Goal: Find specific page/section: Find specific page/section

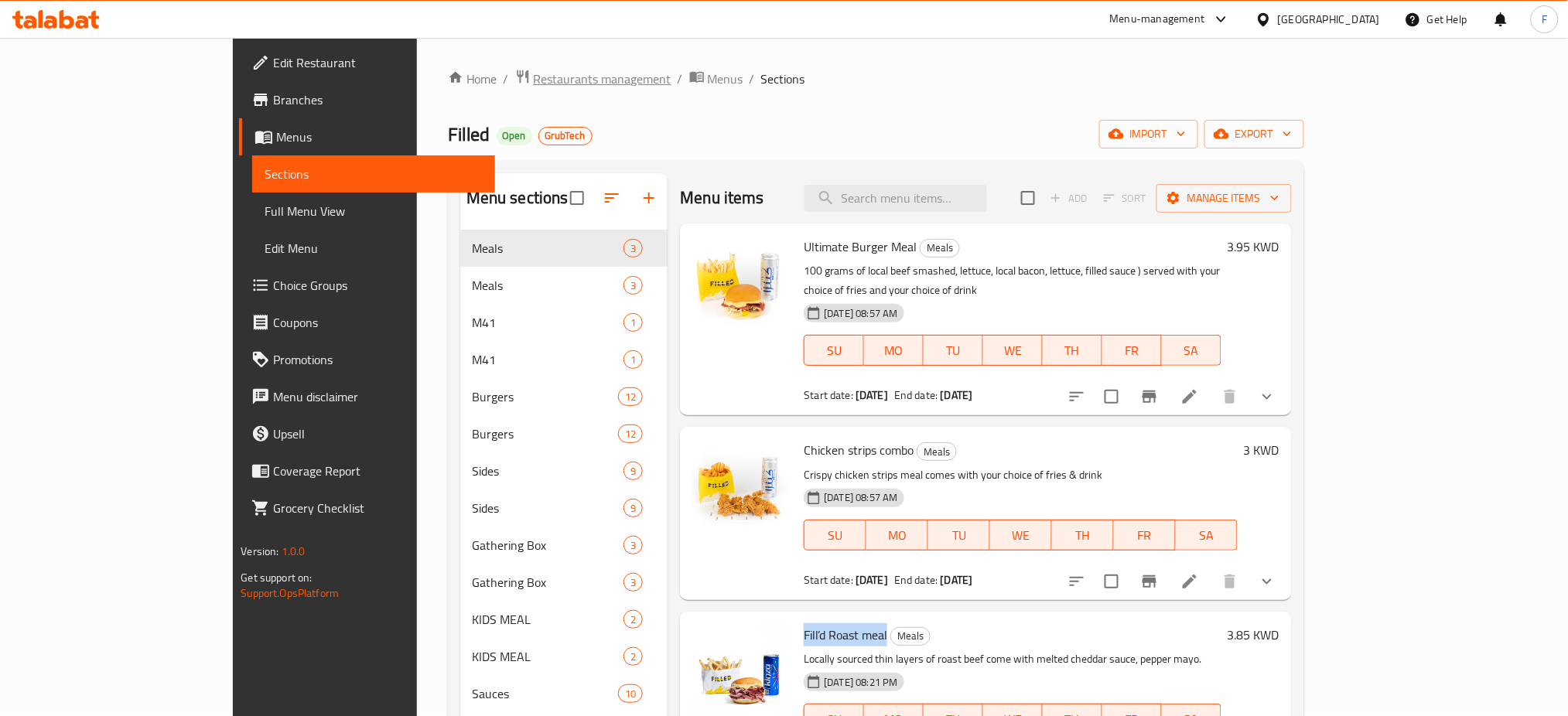
click at [534, 69] on span "Restaurants management" at bounding box center [602, 78] width 138 height 18
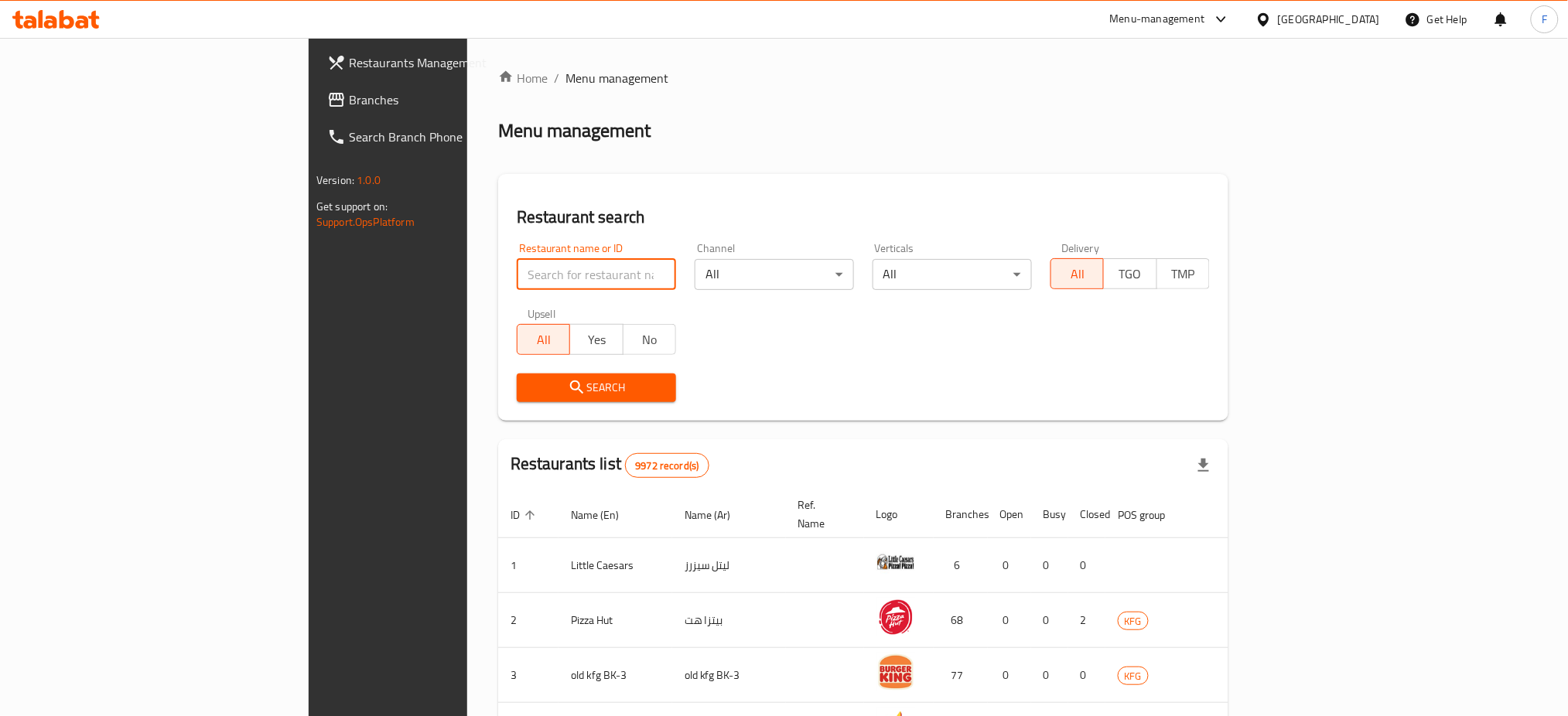
click at [517, 274] on input "search" at bounding box center [597, 274] width 159 height 31
type input "jap"
click button "Search" at bounding box center [597, 387] width 159 height 29
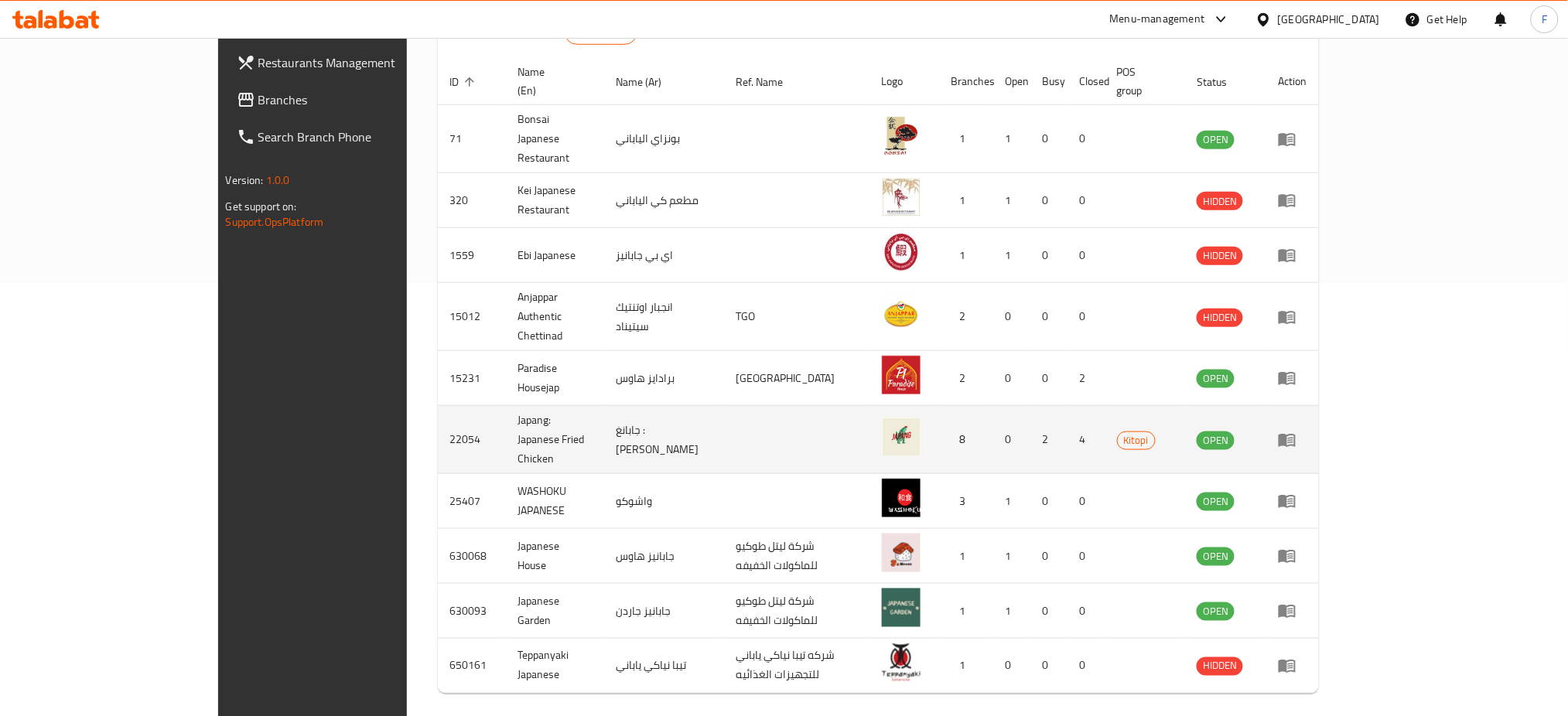
scroll to position [437, 0]
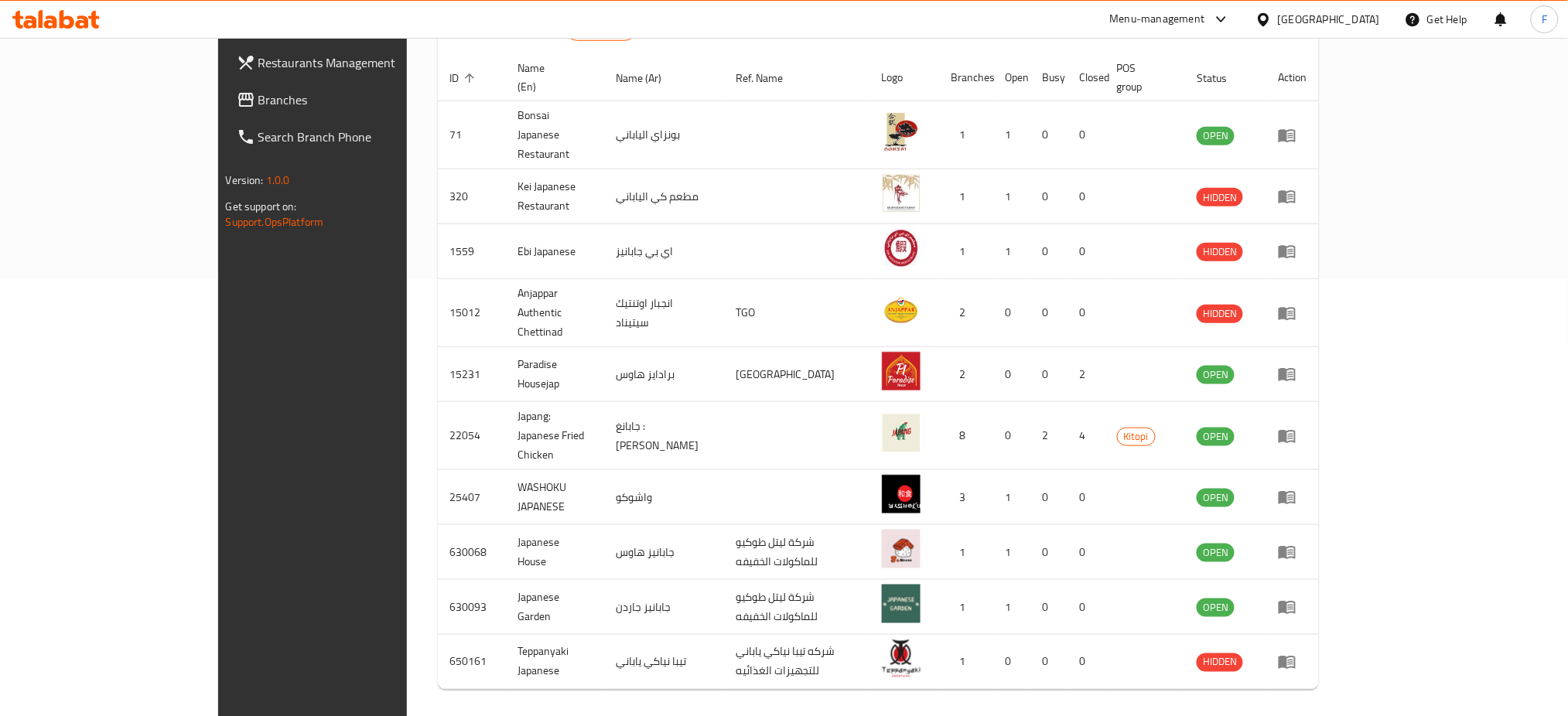
click at [1308, 713] on icon "Next page" at bounding box center [1299, 721] width 18 height 18
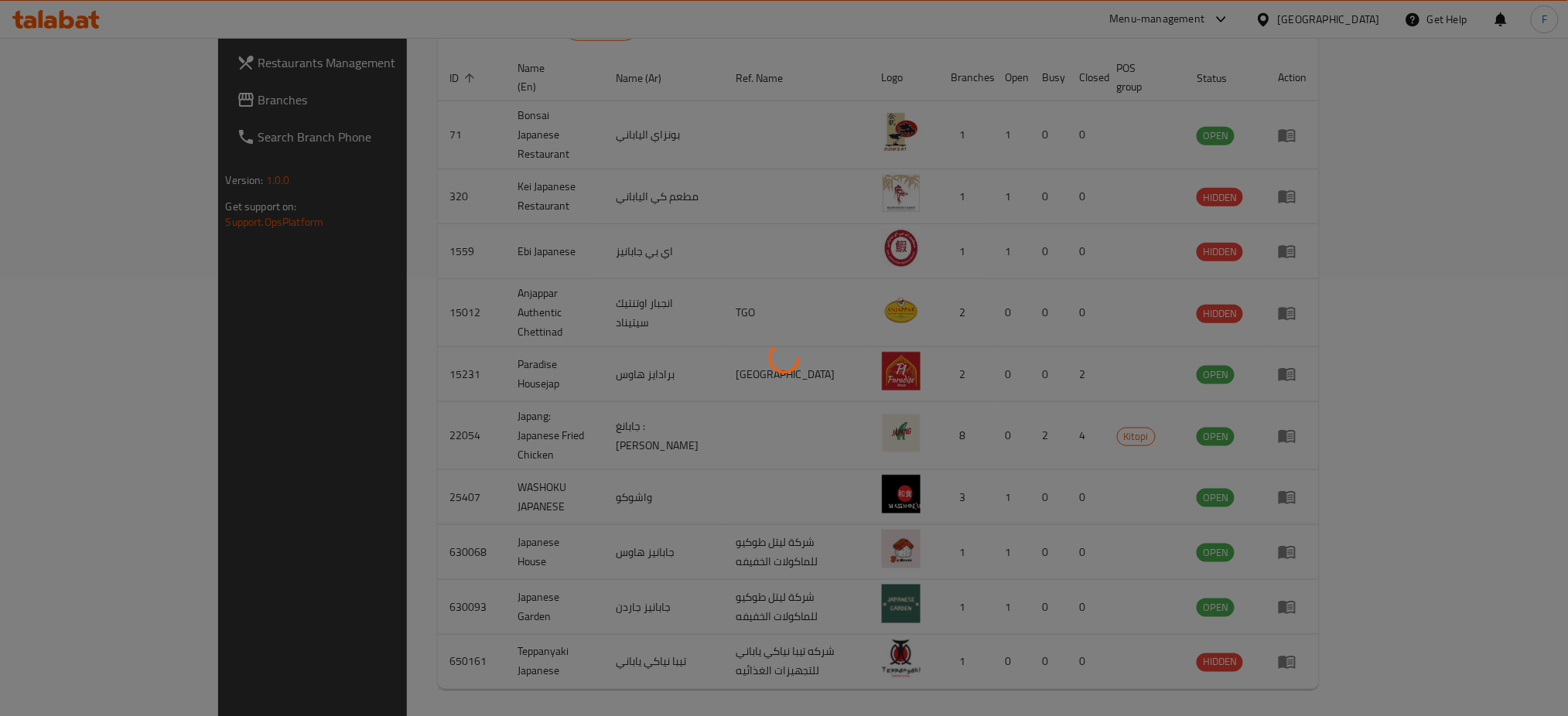
scroll to position [126, 0]
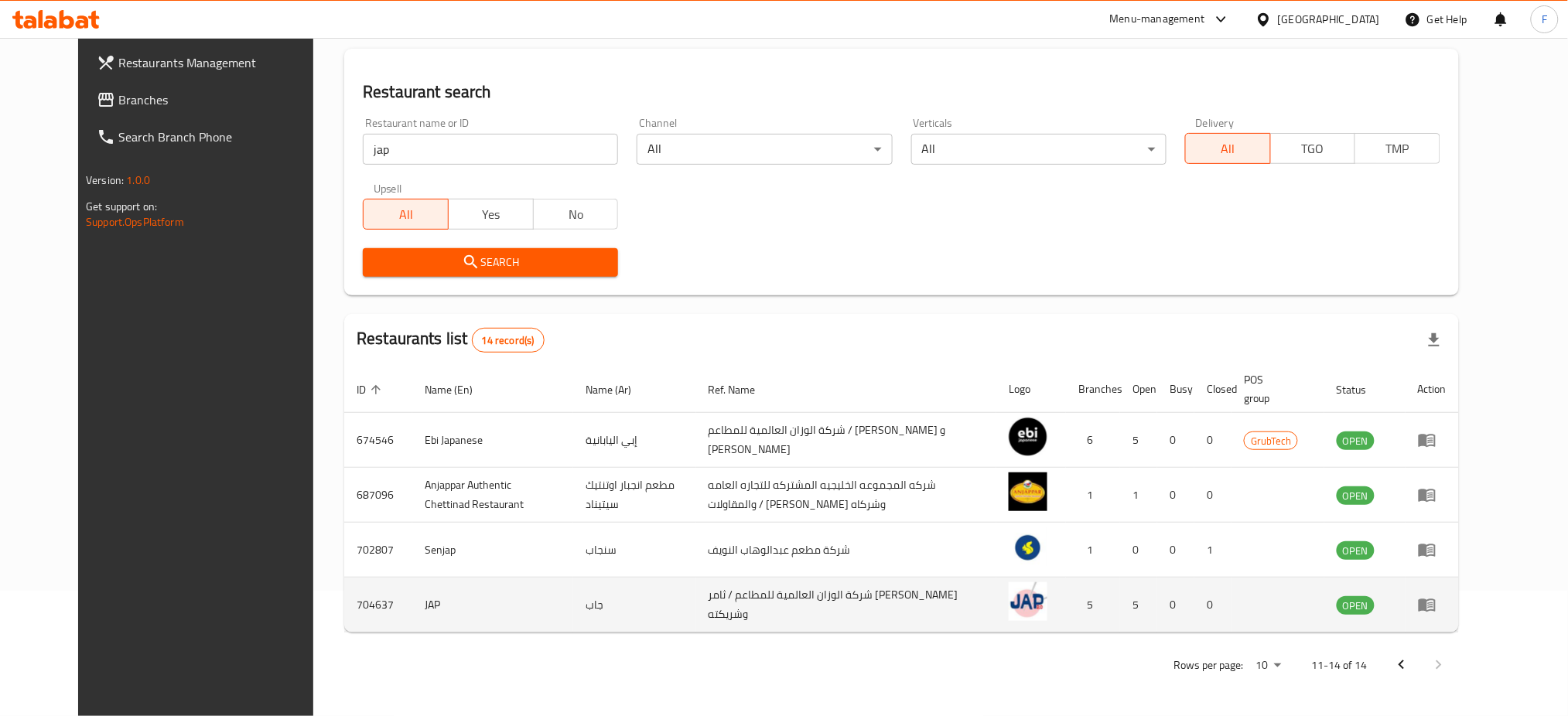
click at [344, 610] on td "704637" at bounding box center [378, 604] width 68 height 55
copy td "704637"
click at [1436, 608] on icon "enhanced table" at bounding box center [1428, 605] width 17 height 13
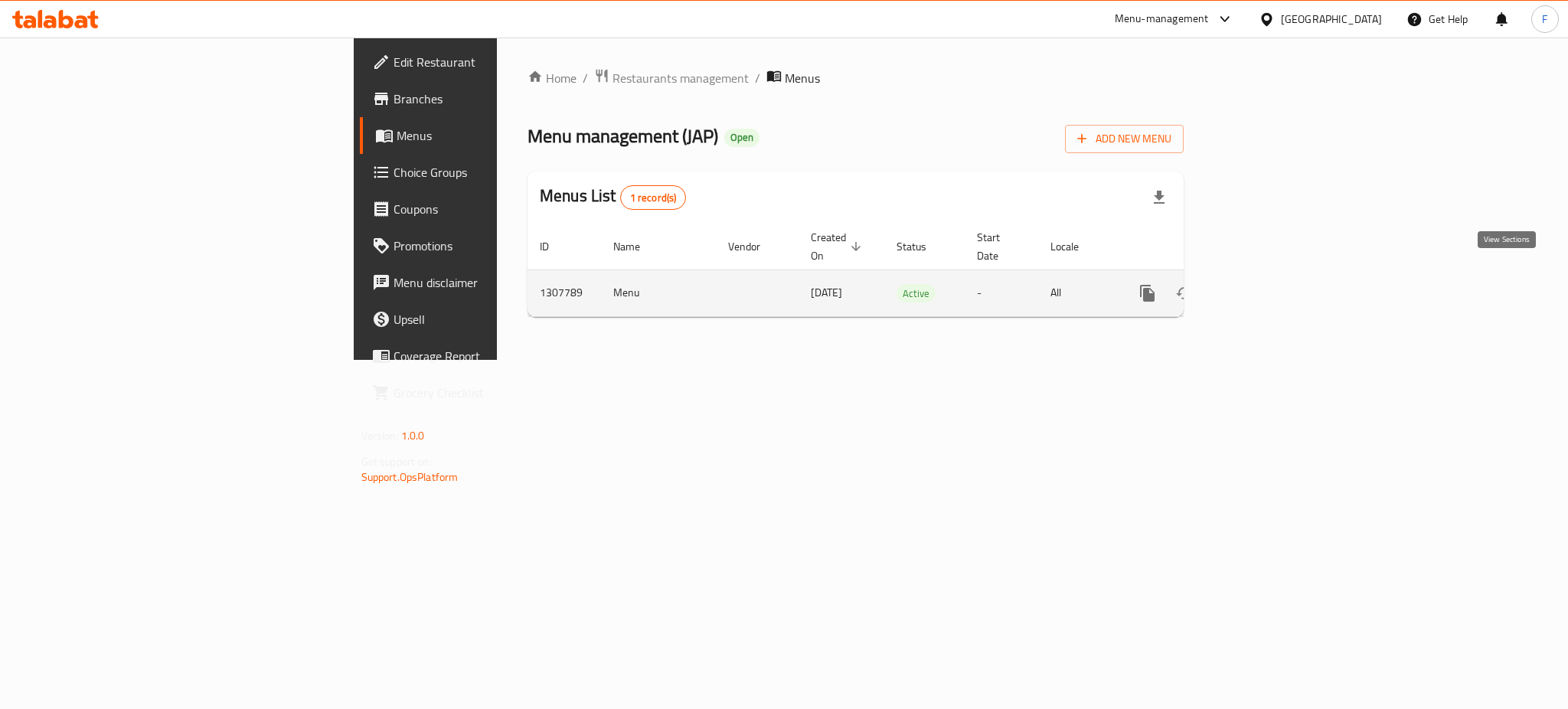
click at [1267, 284] on icon "enhanced table" at bounding box center [1258, 292] width 18 height 18
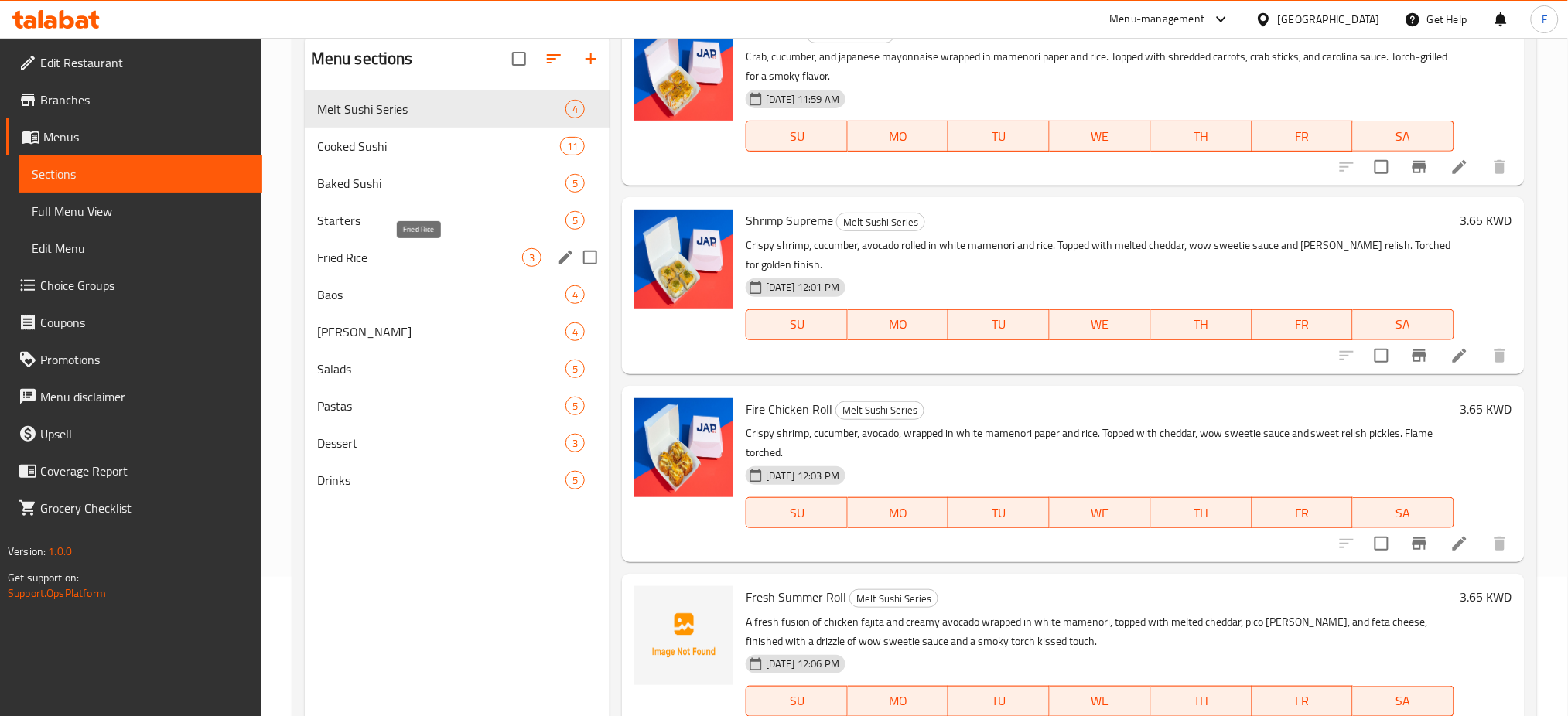
scroll to position [103, 0]
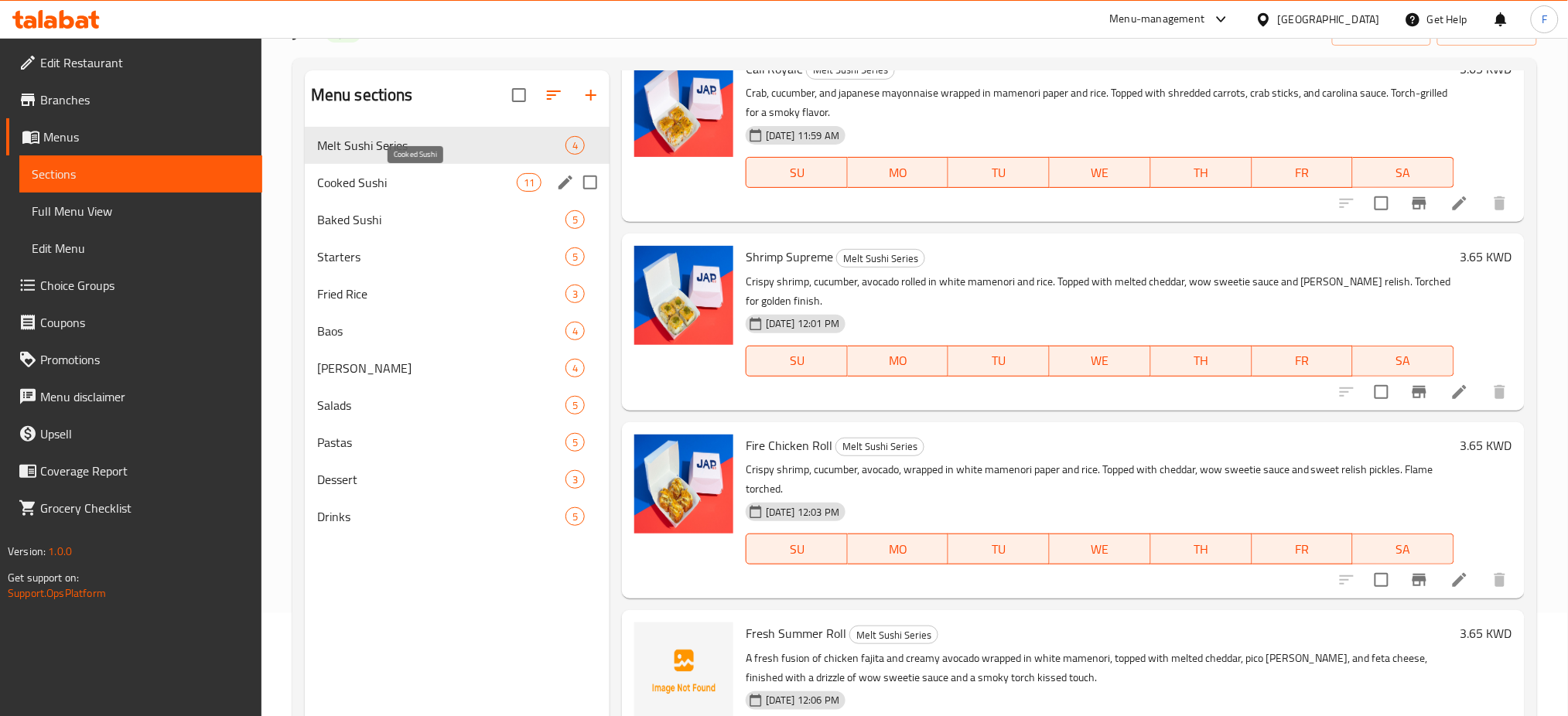
click at [358, 191] on span "Cooked Sushi" at bounding box center [417, 182] width 199 height 18
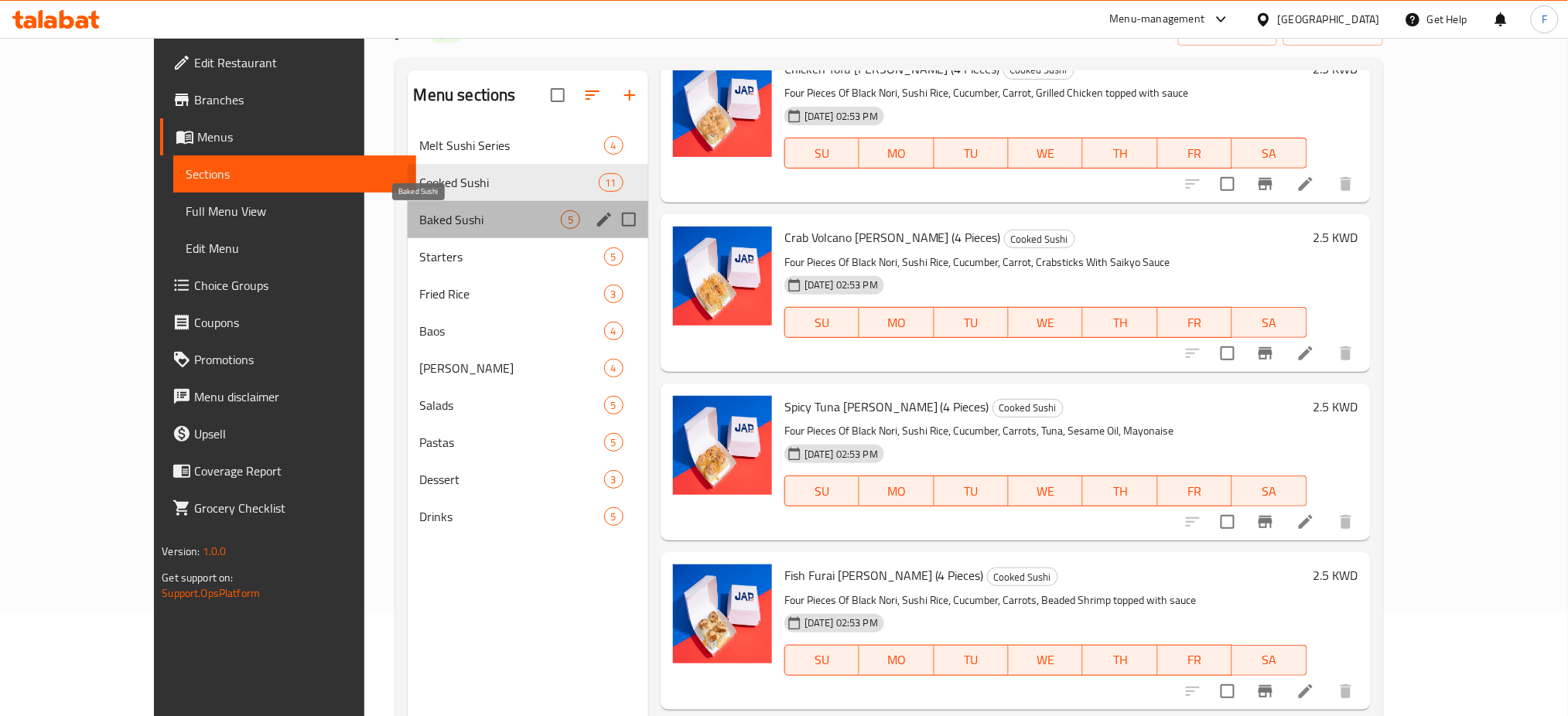
click at [420, 214] on span "Baked Sushi" at bounding box center [490, 219] width 141 height 18
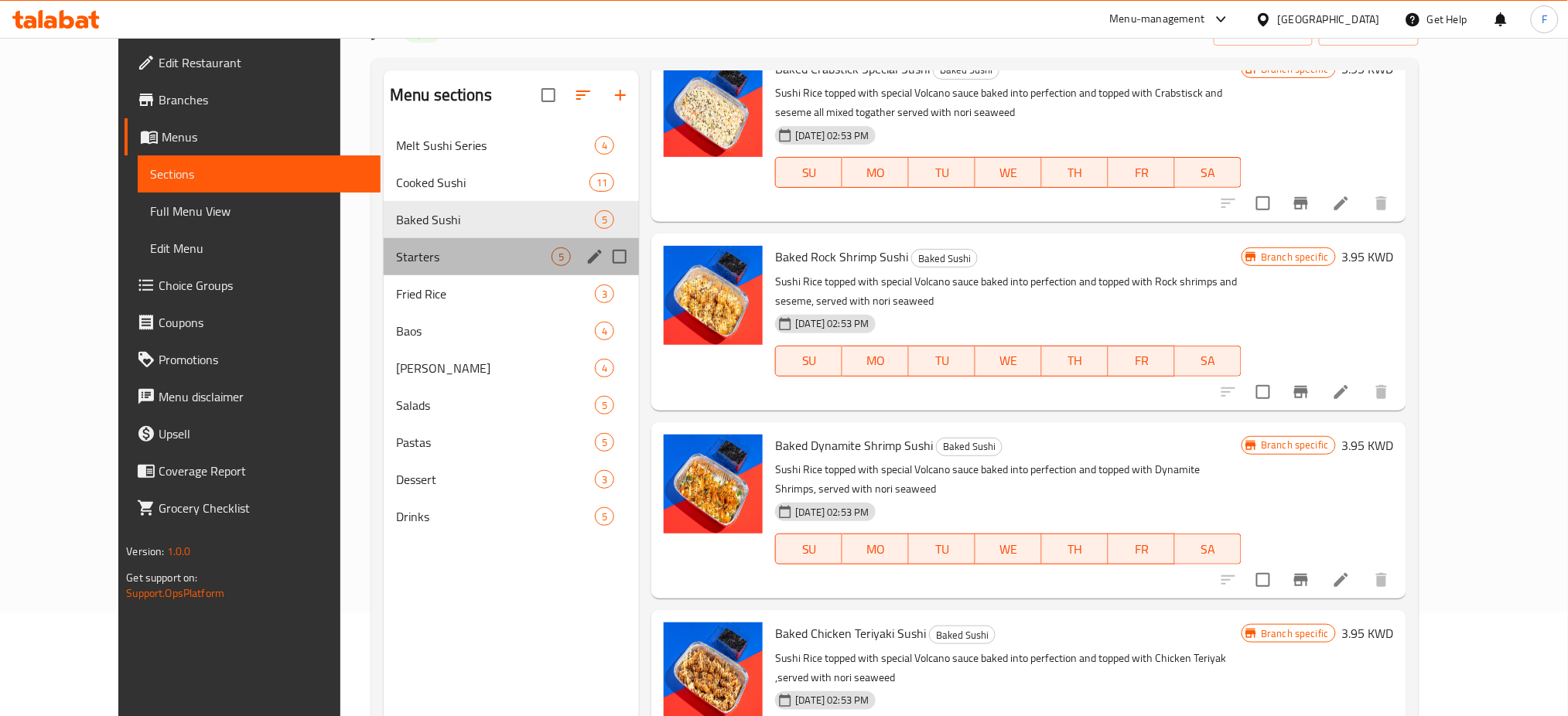
click at [384, 263] on div "Starters 5" at bounding box center [511, 256] width 256 height 37
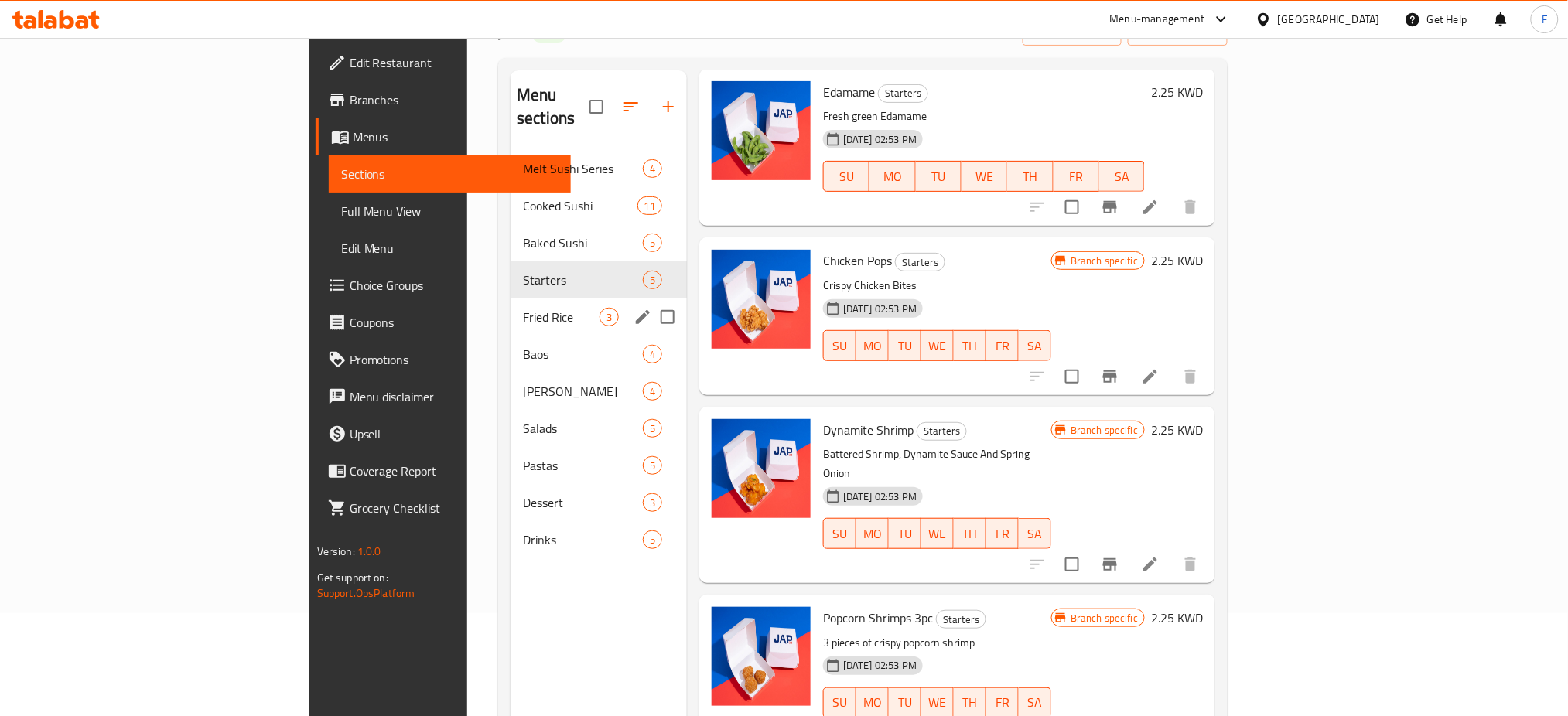
click at [510, 311] on div "Fried Rice 3" at bounding box center [599, 317] width 177 height 37
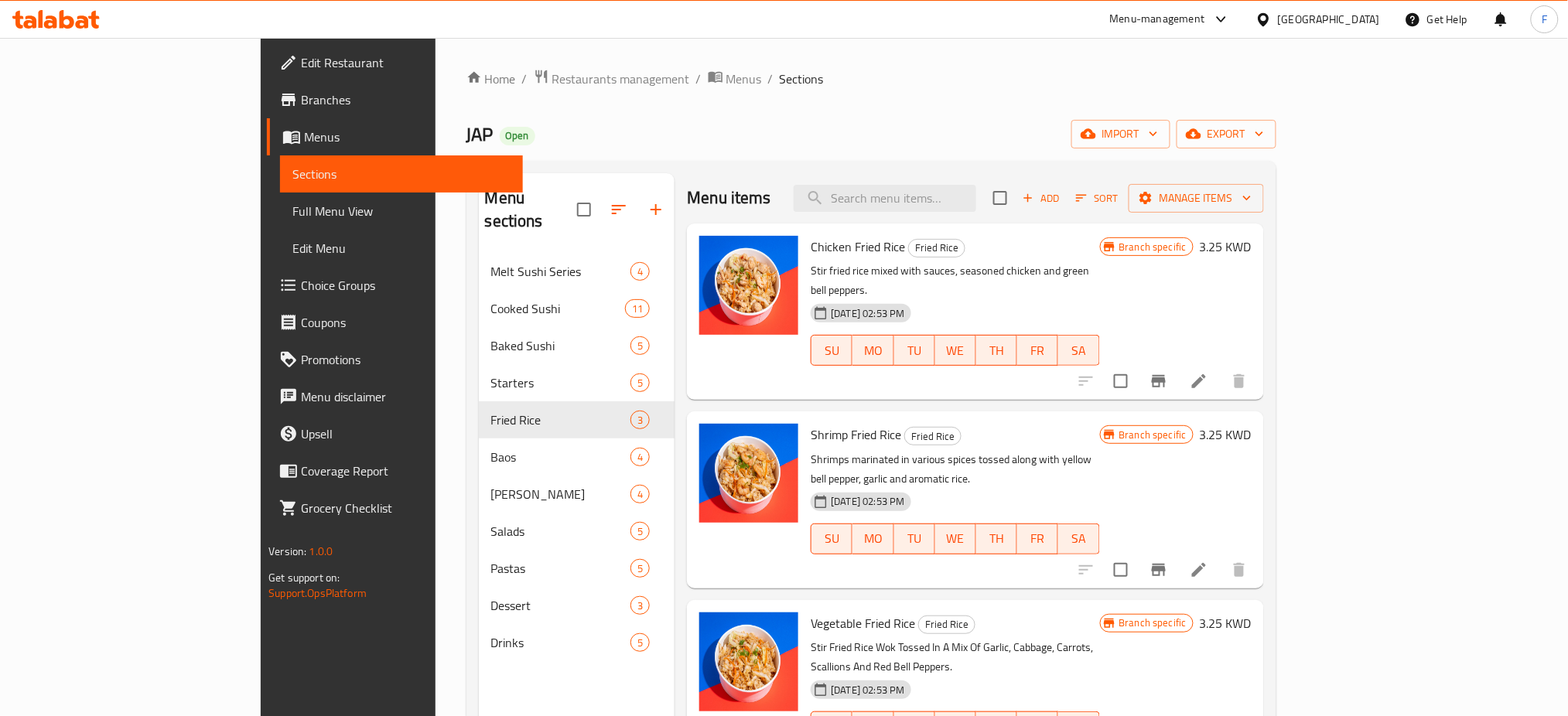
click at [301, 97] on span "Branches" at bounding box center [405, 99] width 210 height 18
